Goal: Task Accomplishment & Management: Manage account settings

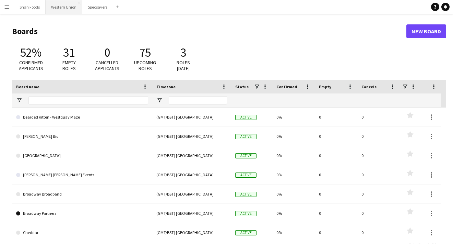
click at [70, 10] on button "Western Union Close" at bounding box center [64, 6] width 37 height 13
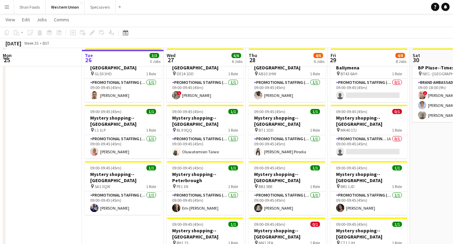
scroll to position [34, 0]
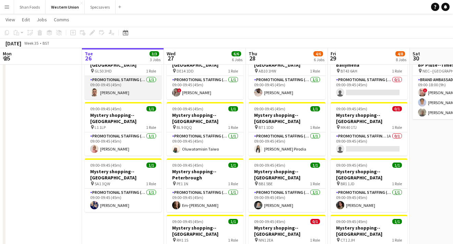
click at [117, 88] on app-card-role "Promotional Staffing (Mystery Shopper) [DATE] 09:00-09:45 (45m) [PERSON_NAME]" at bounding box center [123, 87] width 77 height 23
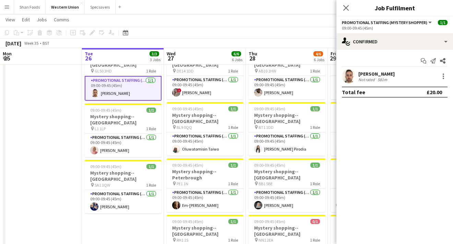
click at [309, 71] on div "[PERSON_NAME]" at bounding box center [377, 74] width 36 height 6
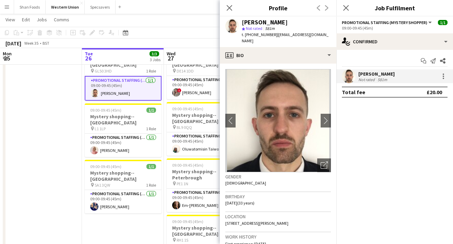
scroll to position [0, 0]
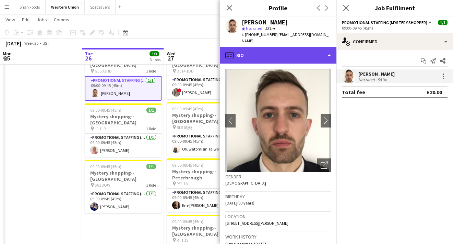
click at [301, 47] on div "profile Bio" at bounding box center [278, 55] width 117 height 16
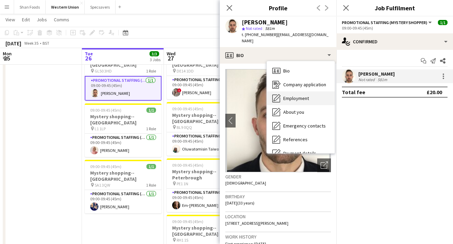
click at [300, 95] on span "Employment" at bounding box center [296, 98] width 26 height 6
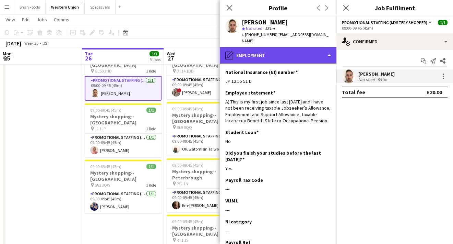
click at [298, 54] on div "pencil4 Employment" at bounding box center [278, 55] width 117 height 16
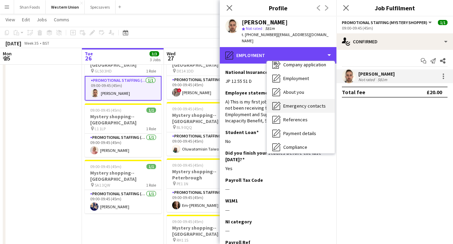
scroll to position [37, 0]
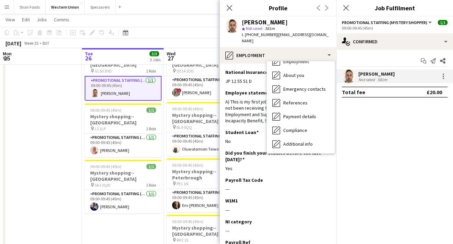
click at [303, 113] on span "Payment details" at bounding box center [299, 116] width 33 height 6
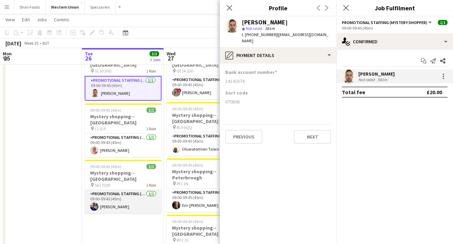
click at [120, 193] on app-card-role "Promotional Staffing (Mystery Shopper) [DATE] 09:00-09:45 (45m) [PERSON_NAME]" at bounding box center [123, 201] width 77 height 23
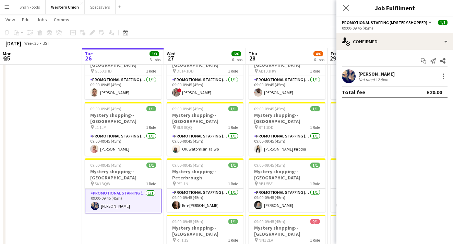
click at [309, 71] on div "[PERSON_NAME]" at bounding box center [377, 74] width 36 height 6
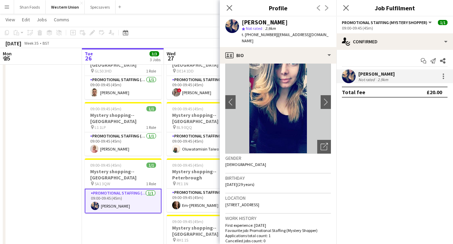
scroll to position [28, 0]
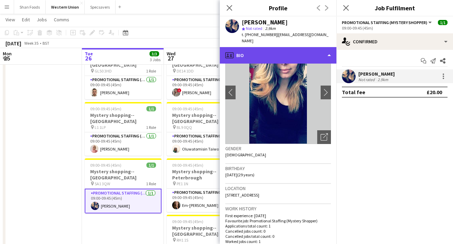
click at [275, 50] on div "profile Bio" at bounding box center [278, 55] width 117 height 16
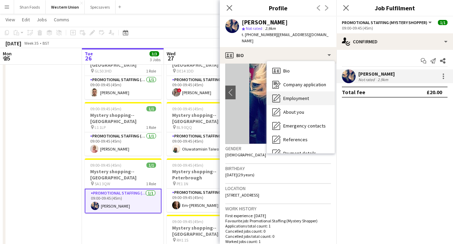
click at [286, 91] on div "Employment Employment" at bounding box center [301, 98] width 68 height 14
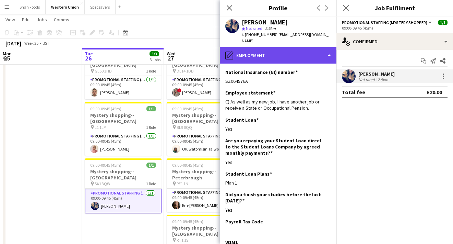
click at [261, 54] on div "pencil4 Employment" at bounding box center [278, 55] width 117 height 16
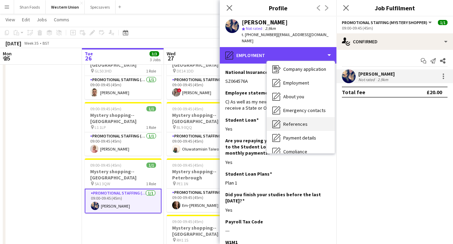
scroll to position [17, 0]
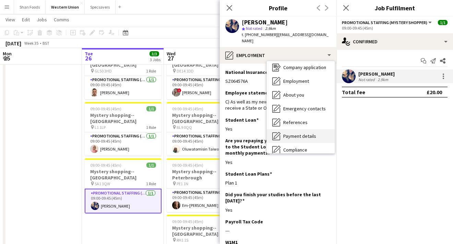
click at [284, 133] on span "Payment details" at bounding box center [299, 136] width 33 height 6
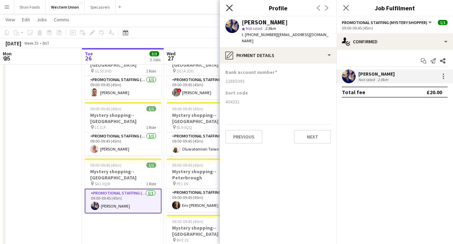
click at [228, 7] on icon at bounding box center [229, 7] width 7 height 7
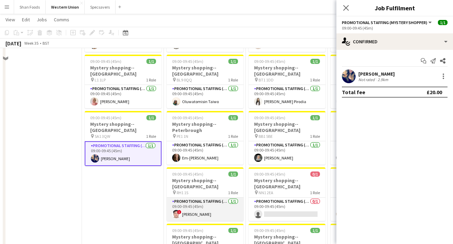
scroll to position [55, 0]
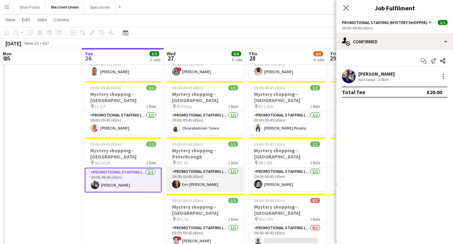
click at [201, 174] on app-card-role "Promotional Staffing (Mystery Shopper) [DATE] 09:00-09:45 (45m) [PERSON_NAME]" at bounding box center [205, 178] width 77 height 23
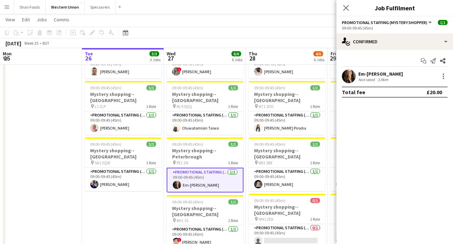
click at [309, 73] on div "Em-[PERSON_NAME]" at bounding box center [381, 74] width 45 height 6
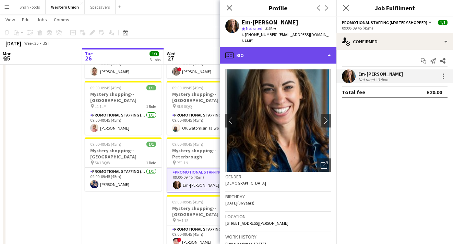
click at [271, 52] on div "profile Bio" at bounding box center [278, 55] width 117 height 16
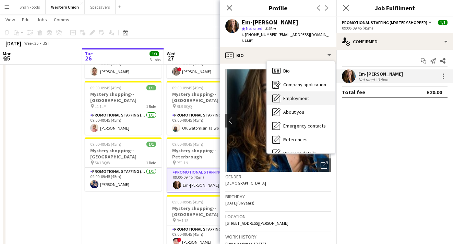
click at [282, 91] on div "Employment Employment" at bounding box center [301, 98] width 68 height 14
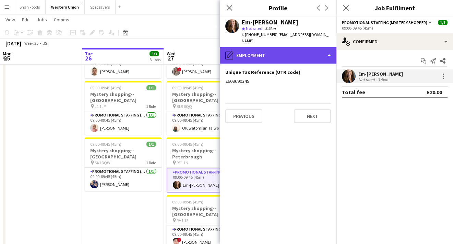
click at [248, 52] on div "pencil4 Employment" at bounding box center [278, 55] width 117 height 16
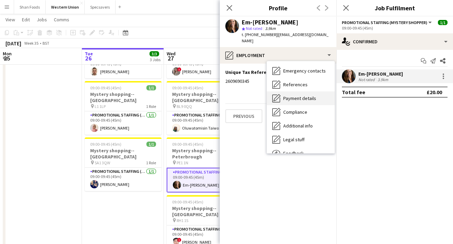
click at [294, 95] on span "Payment details" at bounding box center [299, 98] width 33 height 6
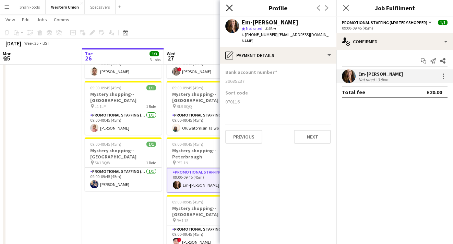
click at [228, 7] on icon "Close pop-in" at bounding box center [229, 7] width 7 height 7
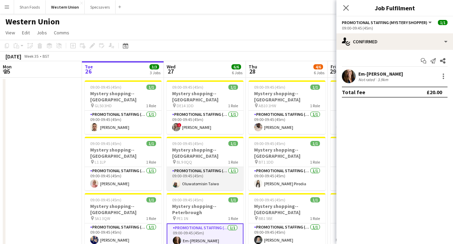
scroll to position [0, 0]
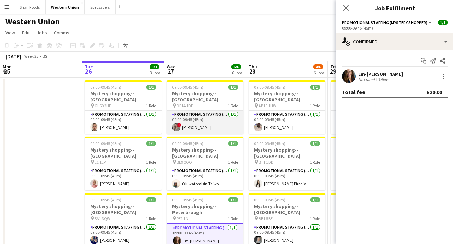
click at [215, 120] on app-card-role "Promotional Staffing (Mystery Shopper) [DATE] 09:00-09:45 (45m) ! [PERSON_NAME]" at bounding box center [205, 121] width 77 height 23
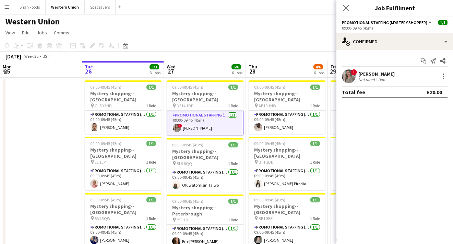
click at [309, 75] on div "[PERSON_NAME]" at bounding box center [377, 74] width 36 height 6
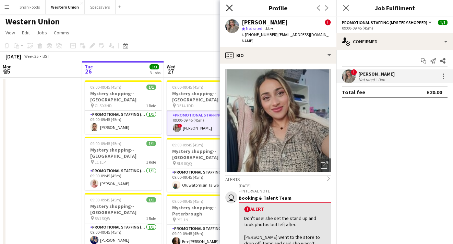
click at [230, 11] on icon "Close pop-in" at bounding box center [229, 7] width 7 height 7
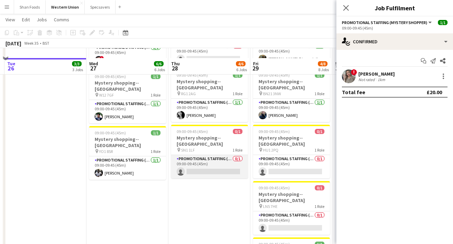
scroll to position [214, 0]
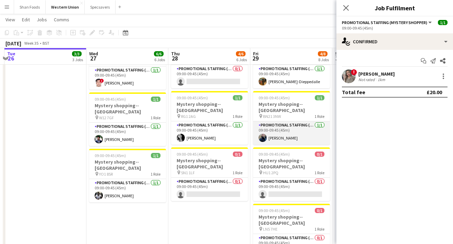
click at [275, 121] on app-card-role "Promotional Staffing (Mystery Shopper) [DATE] 09:00-09:45 (45m) [PERSON_NAME]" at bounding box center [291, 132] width 77 height 23
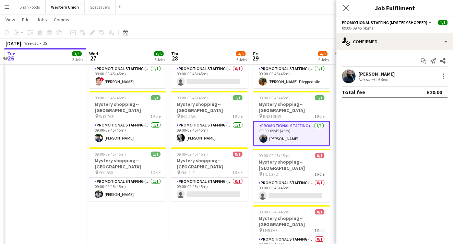
click at [309, 70] on div "[PERSON_NAME] Not rated 4.6km" at bounding box center [395, 76] width 117 height 14
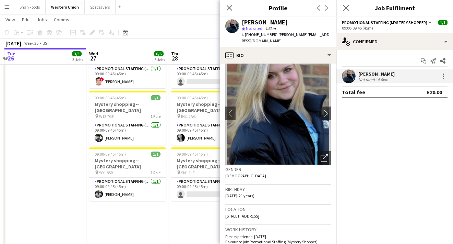
scroll to position [9, 0]
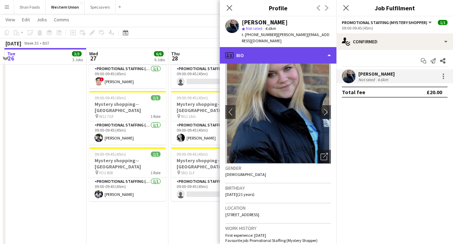
click at [297, 48] on div "profile Bio" at bounding box center [278, 55] width 117 height 16
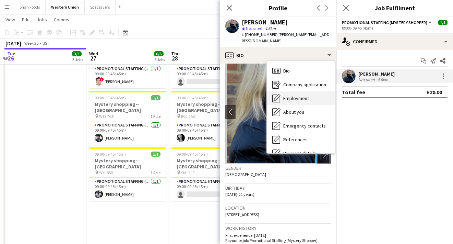
click at [303, 95] on span "Employment" at bounding box center [296, 98] width 26 height 6
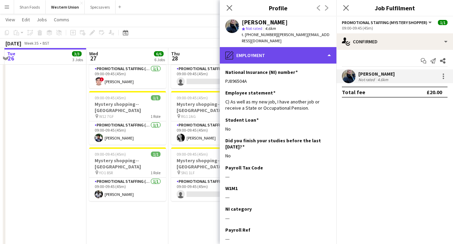
click at [246, 49] on div "pencil4 Employment" at bounding box center [278, 55] width 117 height 16
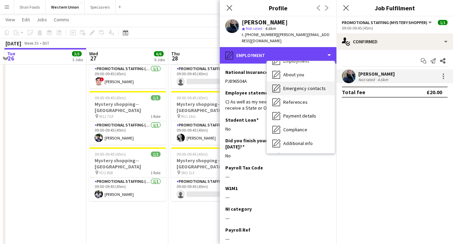
scroll to position [40, 0]
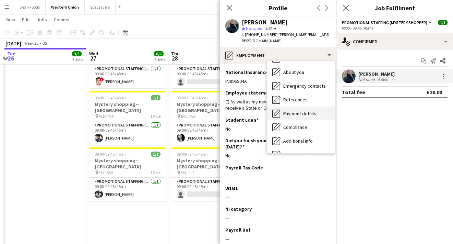
click at [291, 111] on div "Payment details Payment details" at bounding box center [301, 113] width 68 height 14
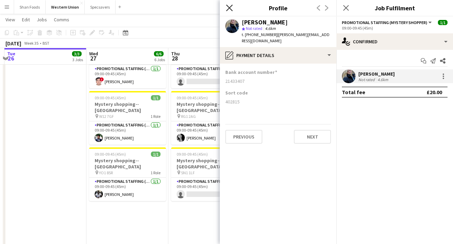
click at [229, 11] on icon "Close pop-in" at bounding box center [229, 7] width 7 height 7
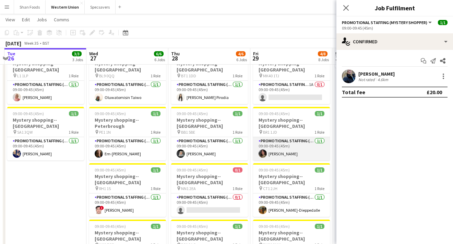
scroll to position [85, 0]
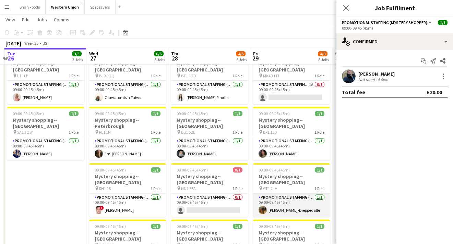
click at [271, 193] on app-card-role "Promotional Staffing (Mystery Shopper) [DATE] 09:00-09:45 (45m) [PERSON_NAME]" at bounding box center [291, 204] width 77 height 23
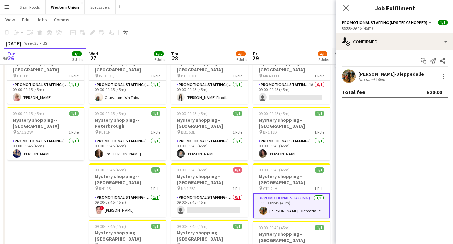
click at [309, 72] on div "[PERSON_NAME]-Dieppedalle" at bounding box center [392, 74] width 66 height 6
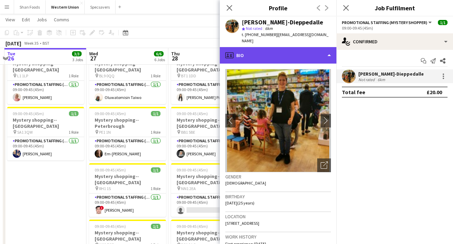
click at [289, 53] on div "profile Bio" at bounding box center [278, 55] width 117 height 16
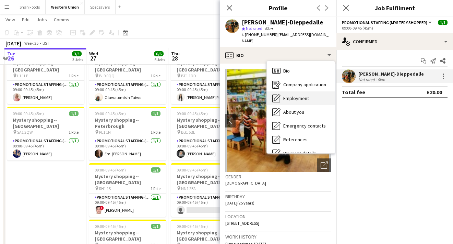
click at [289, 95] on span "Employment" at bounding box center [296, 98] width 26 height 6
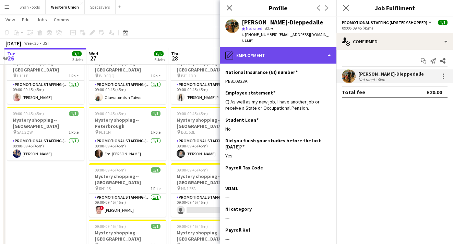
click at [267, 48] on div "pencil4 Employment" at bounding box center [278, 55] width 117 height 16
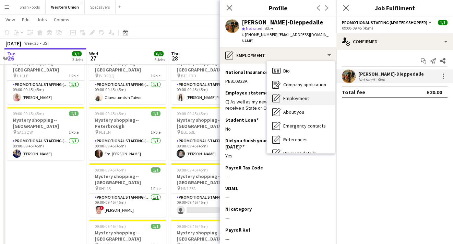
click at [282, 95] on div "Employment Employment" at bounding box center [301, 98] width 68 height 14
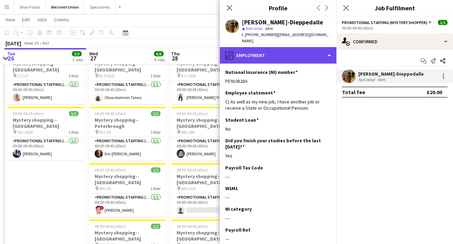
click at [276, 56] on div "pencil4 Employment" at bounding box center [278, 55] width 117 height 16
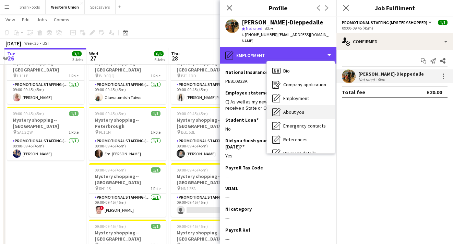
scroll to position [25, 0]
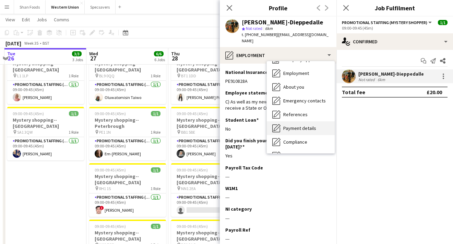
click at [294, 127] on div "Payment details Payment details" at bounding box center [301, 128] width 68 height 14
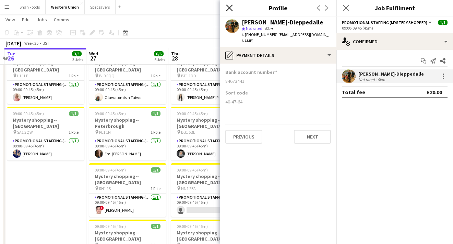
click at [230, 7] on icon "Close pop-in" at bounding box center [229, 7] width 7 height 7
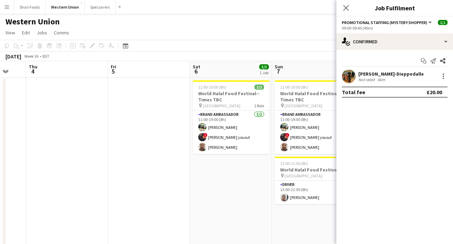
scroll to position [0, 303]
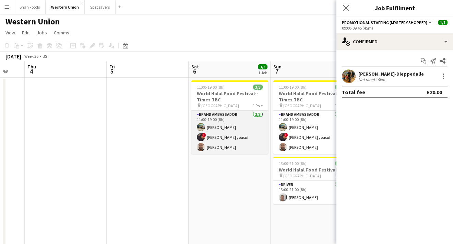
click at [226, 126] on app-card-role "Brand Ambassador [DATE] 11:00-19:00 (8h) [PERSON_NAME] ! [PERSON_NAME] [PERSON_…" at bounding box center [229, 131] width 77 height 43
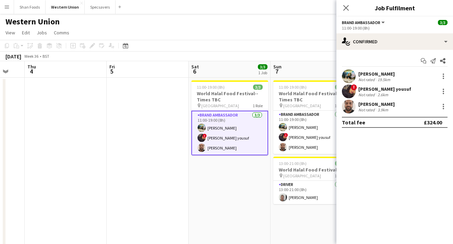
click at [309, 68] on div "Start chat Send notification Share [PERSON_NAME] Not rated 19.5km ! [PERSON_NAM…" at bounding box center [395, 91] width 117 height 83
click at [309, 74] on div "[PERSON_NAME]" at bounding box center [377, 74] width 36 height 6
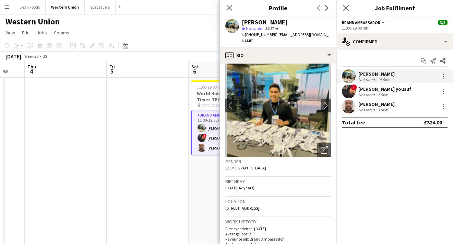
scroll to position [29, 0]
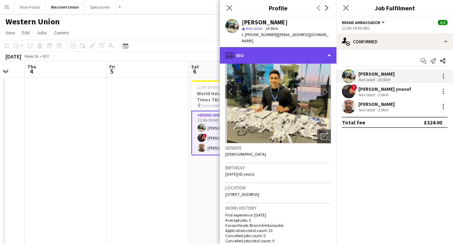
click at [281, 48] on div "profile Bio" at bounding box center [278, 55] width 117 height 16
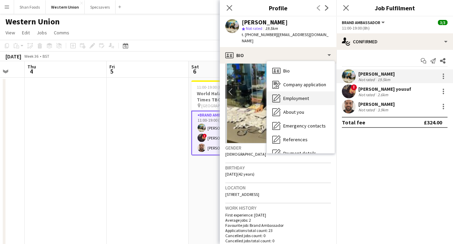
click at [289, 95] on span "Employment" at bounding box center [296, 98] width 26 height 6
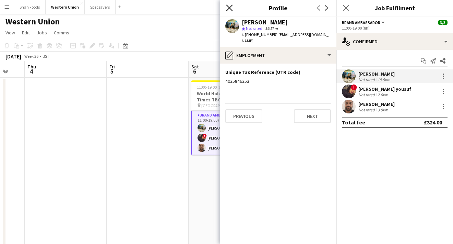
click at [230, 8] on icon at bounding box center [229, 7] width 7 height 7
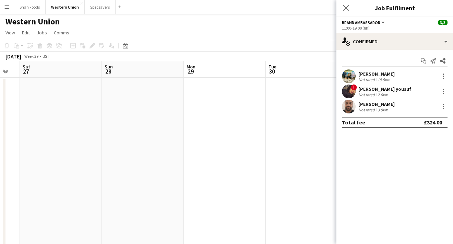
scroll to position [0, 234]
click at [309, 8] on icon "Close pop-in" at bounding box center [346, 7] width 7 height 7
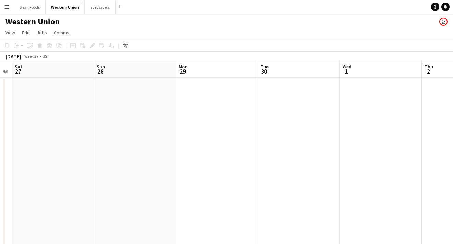
scroll to position [0, 0]
